Goal: Transaction & Acquisition: Obtain resource

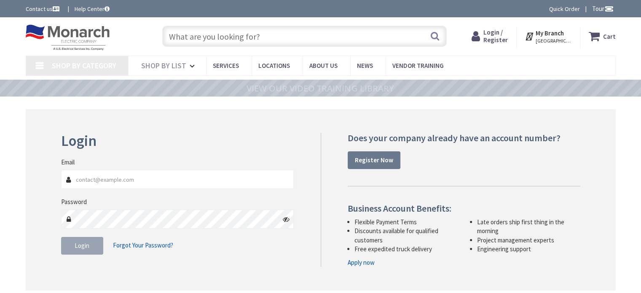
click at [94, 173] on input "Email" at bounding box center [177, 179] width 233 height 19
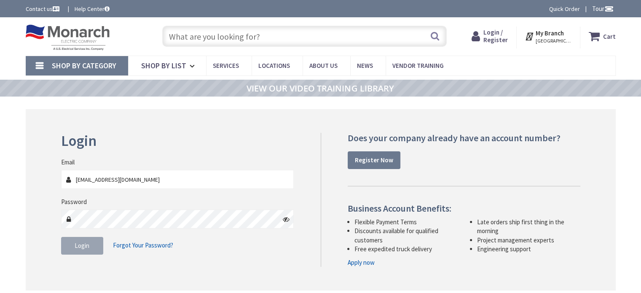
click at [148, 195] on fieldset "Email roselle@ez-electric.net Password Login Forgot Your Password?" at bounding box center [177, 210] width 233 height 105
click at [150, 182] on input "roselle@ez-electric.net" at bounding box center [177, 179] width 233 height 19
type input "[EMAIL_ADDRESS][DOMAIN_NAME]"
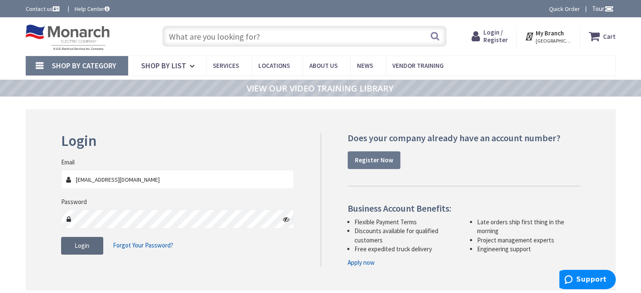
click at [91, 249] on button "Login" at bounding box center [82, 246] width 42 height 18
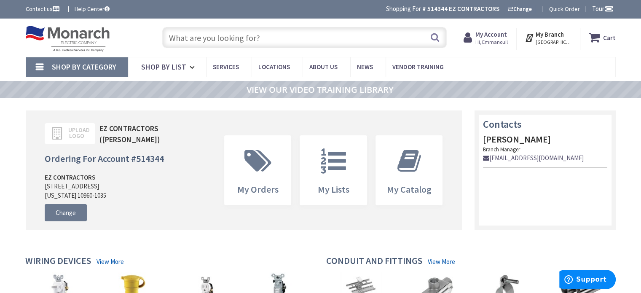
click at [490, 39] on span "Hi, Emmanouil" at bounding box center [491, 42] width 32 height 7
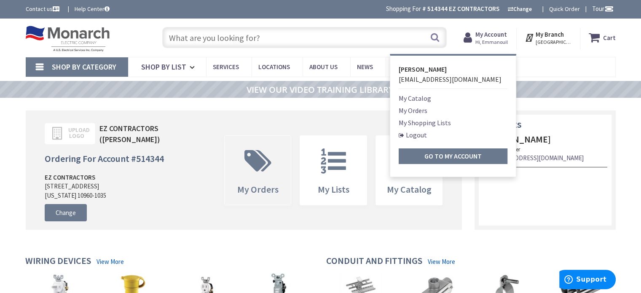
click at [239, 170] on span at bounding box center [258, 161] width 54 height 38
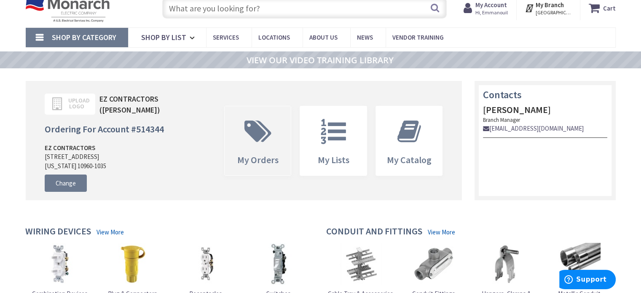
scroll to position [42, 0]
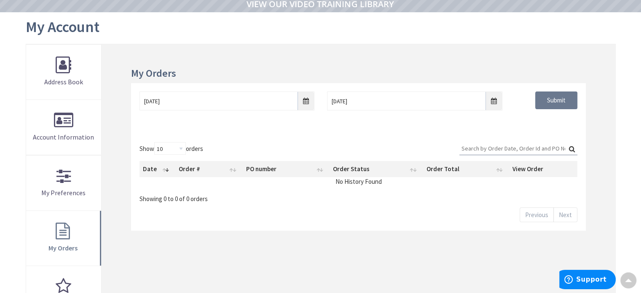
drag, startPoint x: 0, startPoint y: 0, endPoint x: 189, endPoint y: 212, distance: 284.5
click at [189, 212] on div "Show 10 25 50 100 orders Search: Date Order # PO number Order Status Order Tota…" at bounding box center [358, 182] width 454 height 97
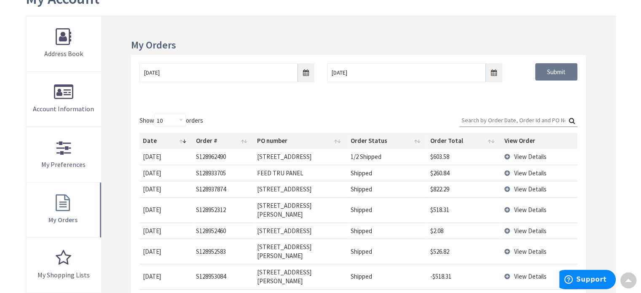
scroll to position [127, 0]
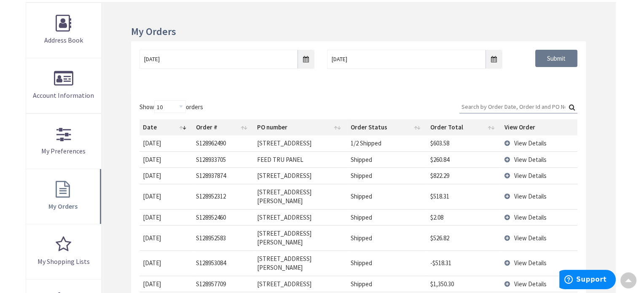
click at [507, 192] on td "View Details" at bounding box center [539, 196] width 76 height 25
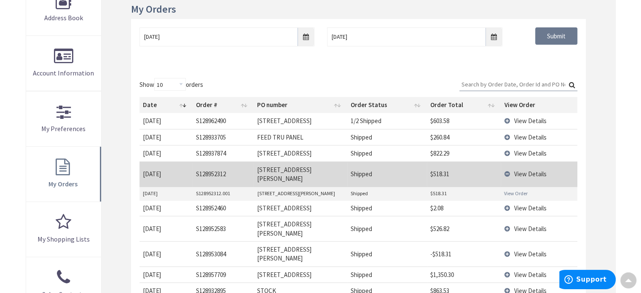
scroll to position [169, 0]
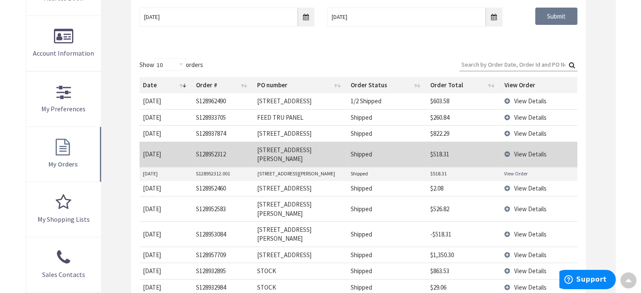
click at [523, 205] on span "View Details" at bounding box center [530, 209] width 32 height 8
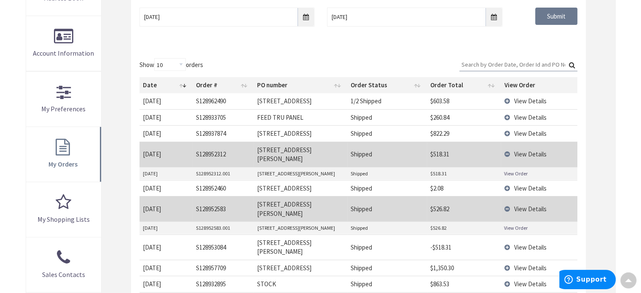
click at [518, 224] on link "View Order" at bounding box center [516, 227] width 24 height 7
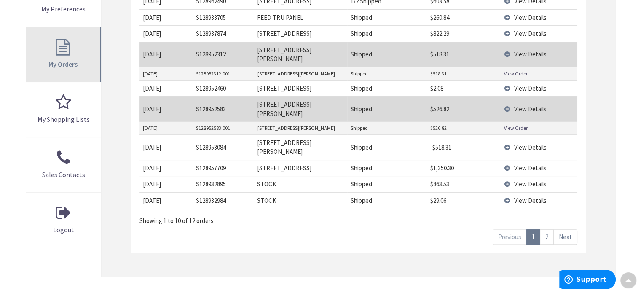
scroll to position [296, 0]
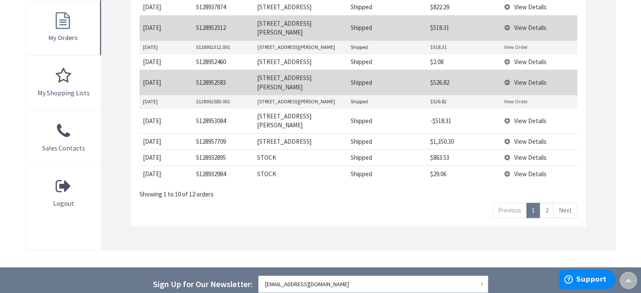
click at [204, 166] on td "S128932984" at bounding box center [224, 174] width 62 height 16
copy td "S128932984"
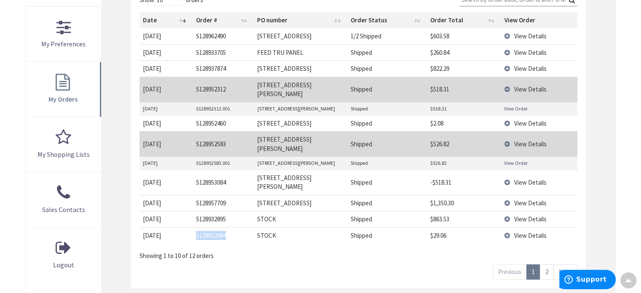
scroll to position [254, 0]
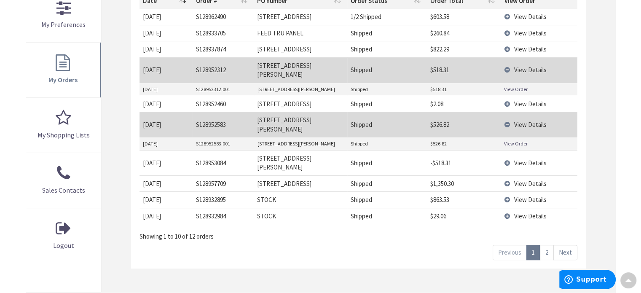
click at [217, 175] on td "S128957709" at bounding box center [224, 183] width 62 height 16
copy td "S128957709"
click at [215, 175] on td "S128957709" at bounding box center [224, 183] width 62 height 16
click at [531, 159] on span "View Details" at bounding box center [530, 163] width 32 height 8
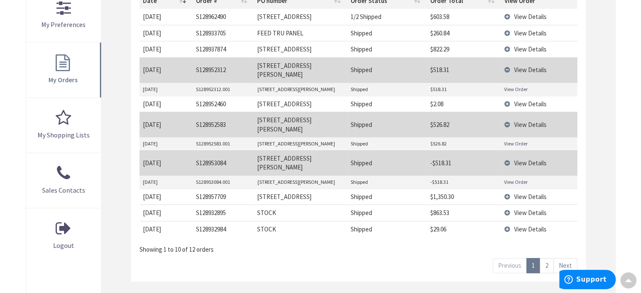
click at [515, 178] on link "View Order" at bounding box center [516, 181] width 24 height 7
click at [509, 140] on link "View Order" at bounding box center [516, 143] width 24 height 7
click at [510, 86] on link "View Order" at bounding box center [516, 89] width 24 height 7
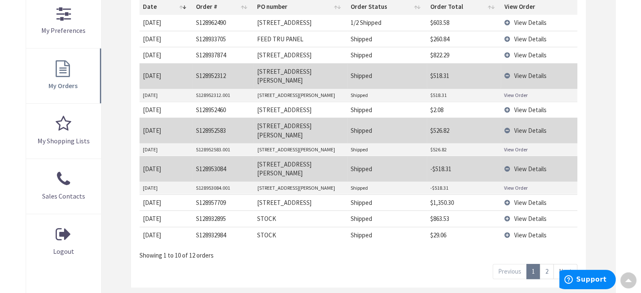
scroll to position [212, 0]
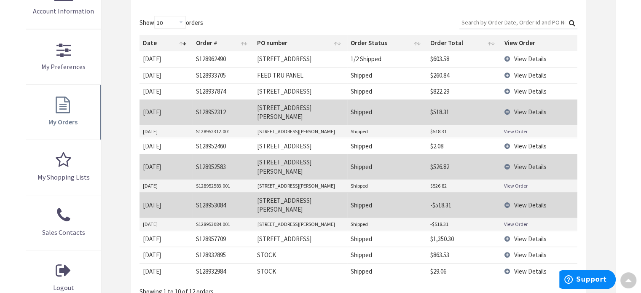
click at [507, 107] on td "View Details" at bounding box center [539, 111] width 76 height 25
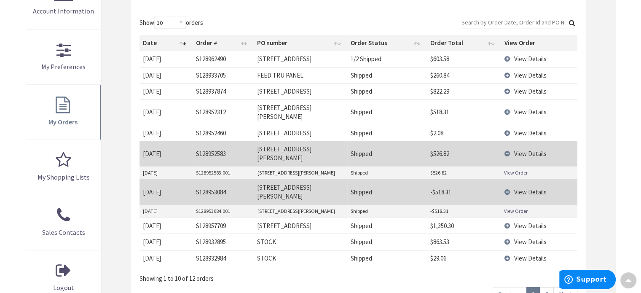
click at [504, 141] on td "View Details" at bounding box center [539, 153] width 76 height 25
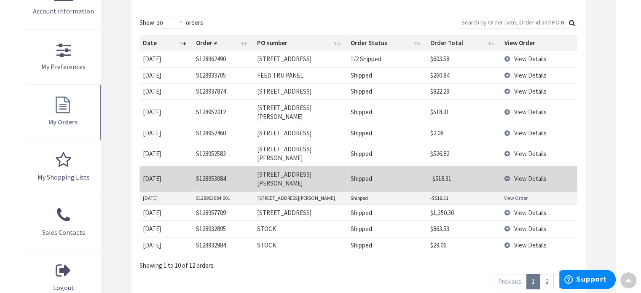
click at [510, 166] on td "View Details" at bounding box center [539, 178] width 76 height 25
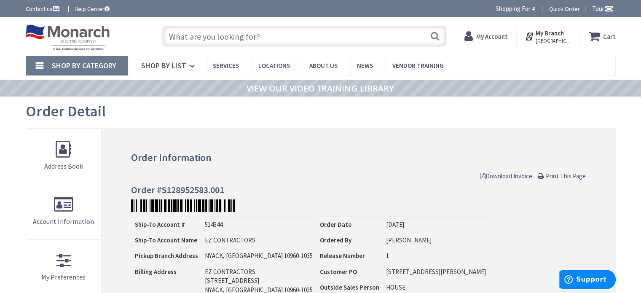
click at [516, 176] on span "Download Invoice" at bounding box center [506, 176] width 52 height 8
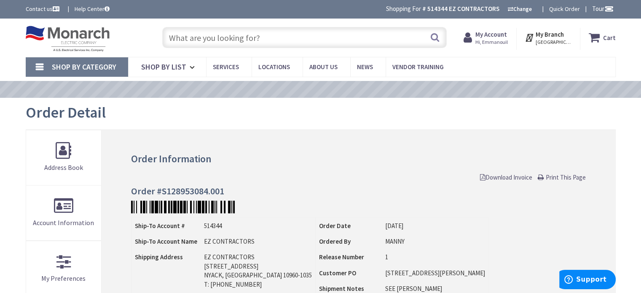
click at [523, 173] on link "Download Invoice" at bounding box center [506, 177] width 52 height 9
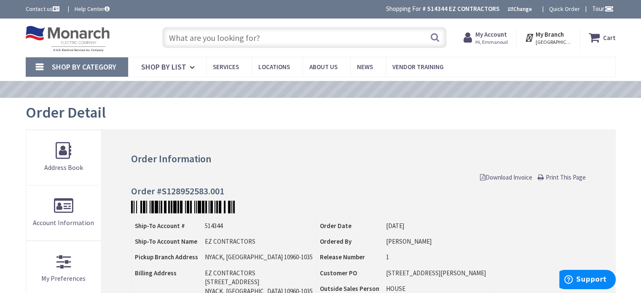
click at [504, 174] on span "Download Invoice" at bounding box center [506, 177] width 52 height 8
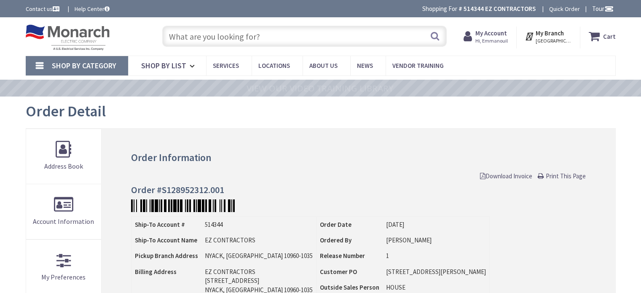
click at [512, 172] on span "Download Invoice" at bounding box center [506, 176] width 52 height 8
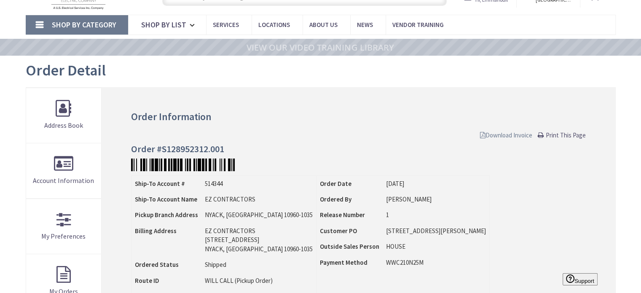
scroll to position [43, 0]
